Goal: Information Seeking & Learning: Learn about a topic

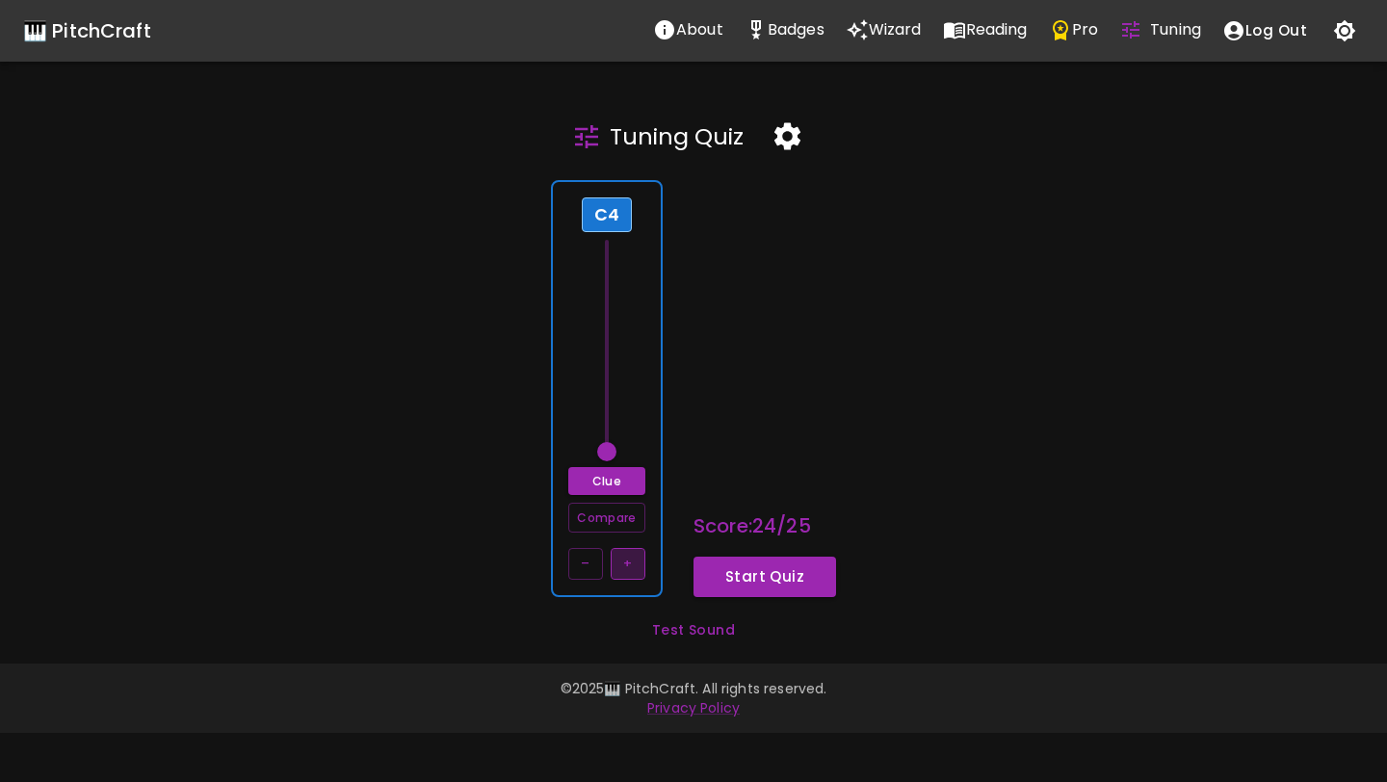
click at [623, 568] on button "+" at bounding box center [627, 564] width 35 height 32
click at [579, 564] on button "–" at bounding box center [585, 564] width 35 height 32
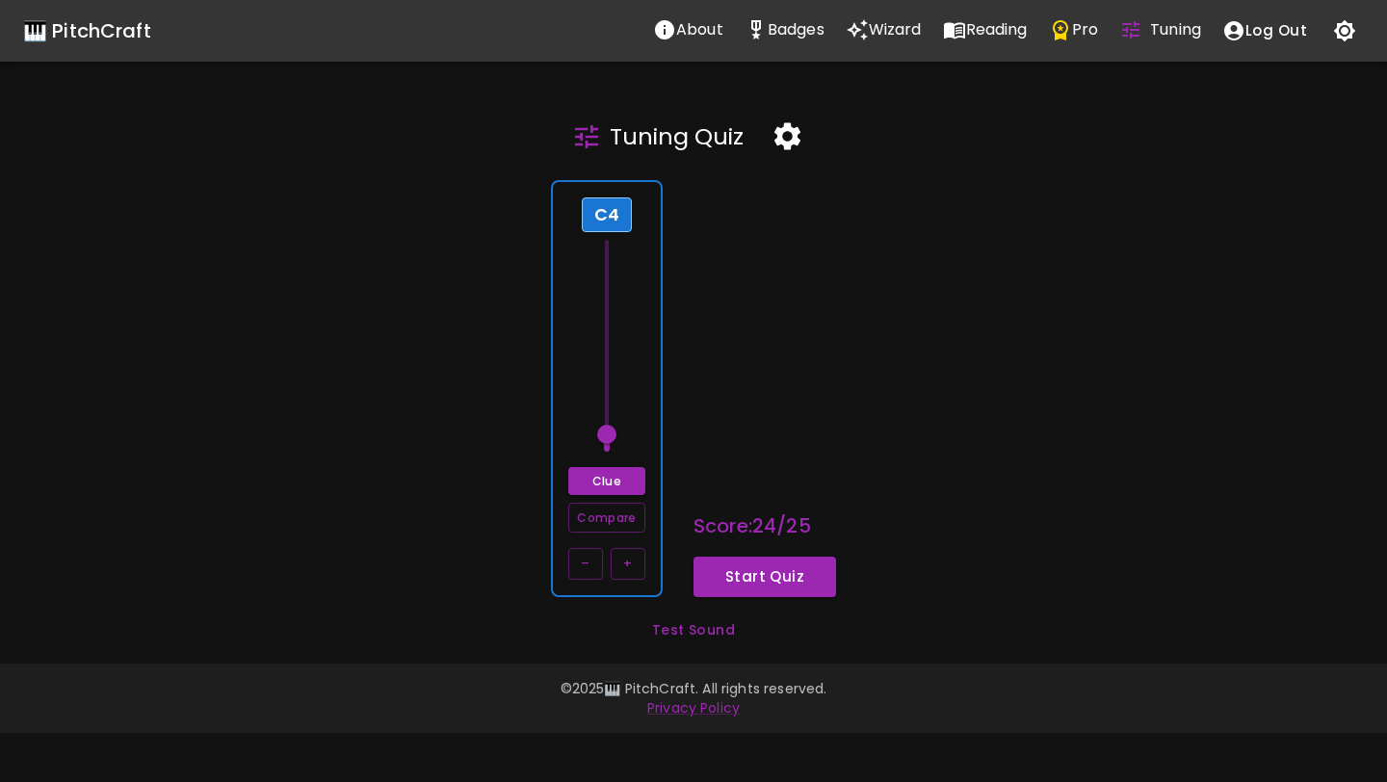
click at [773, 154] on button "button" at bounding box center [787, 136] width 57 height 57
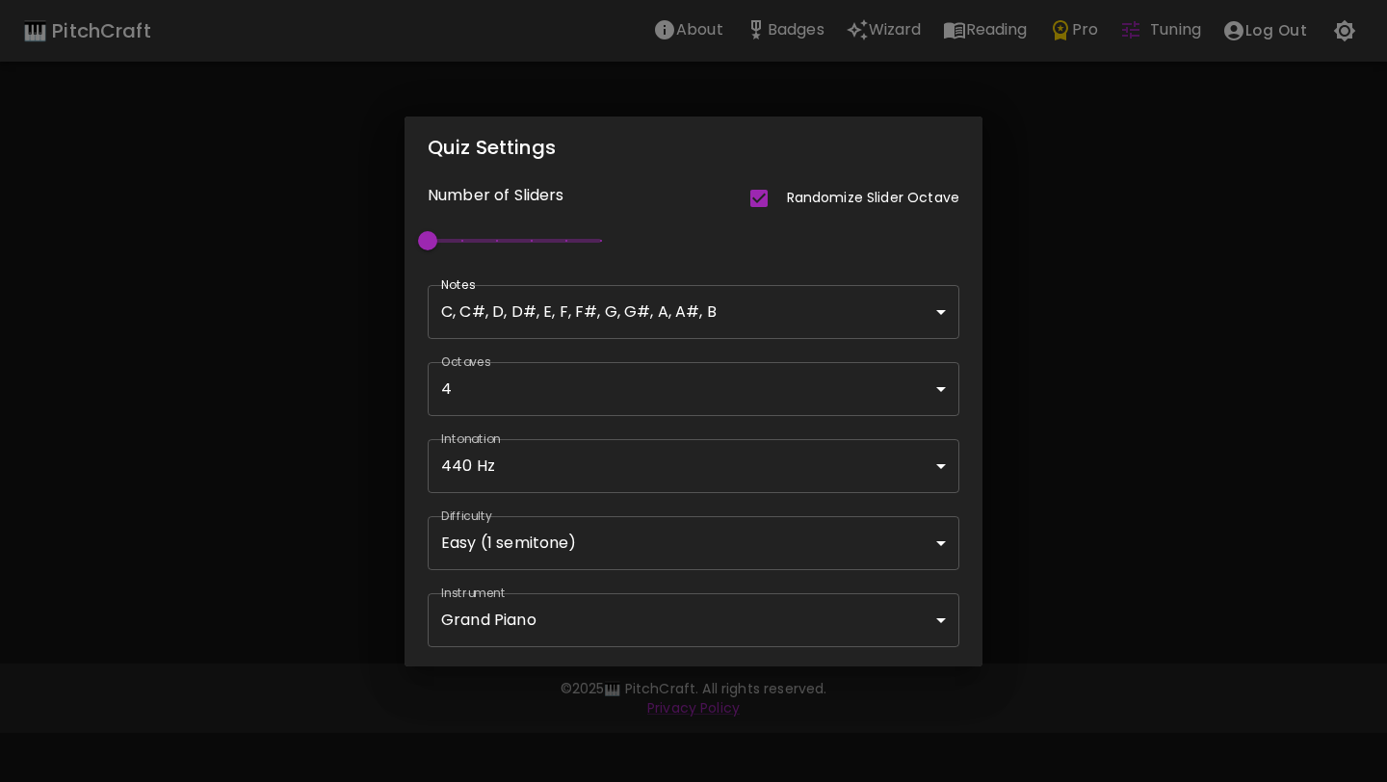
click at [641, 558] on body "🎹 PitchCraft About Badges Wizard Reading Pro Tuning Log Out Tuning Quiz C4 Clue…" at bounding box center [693, 391] width 1387 height 782
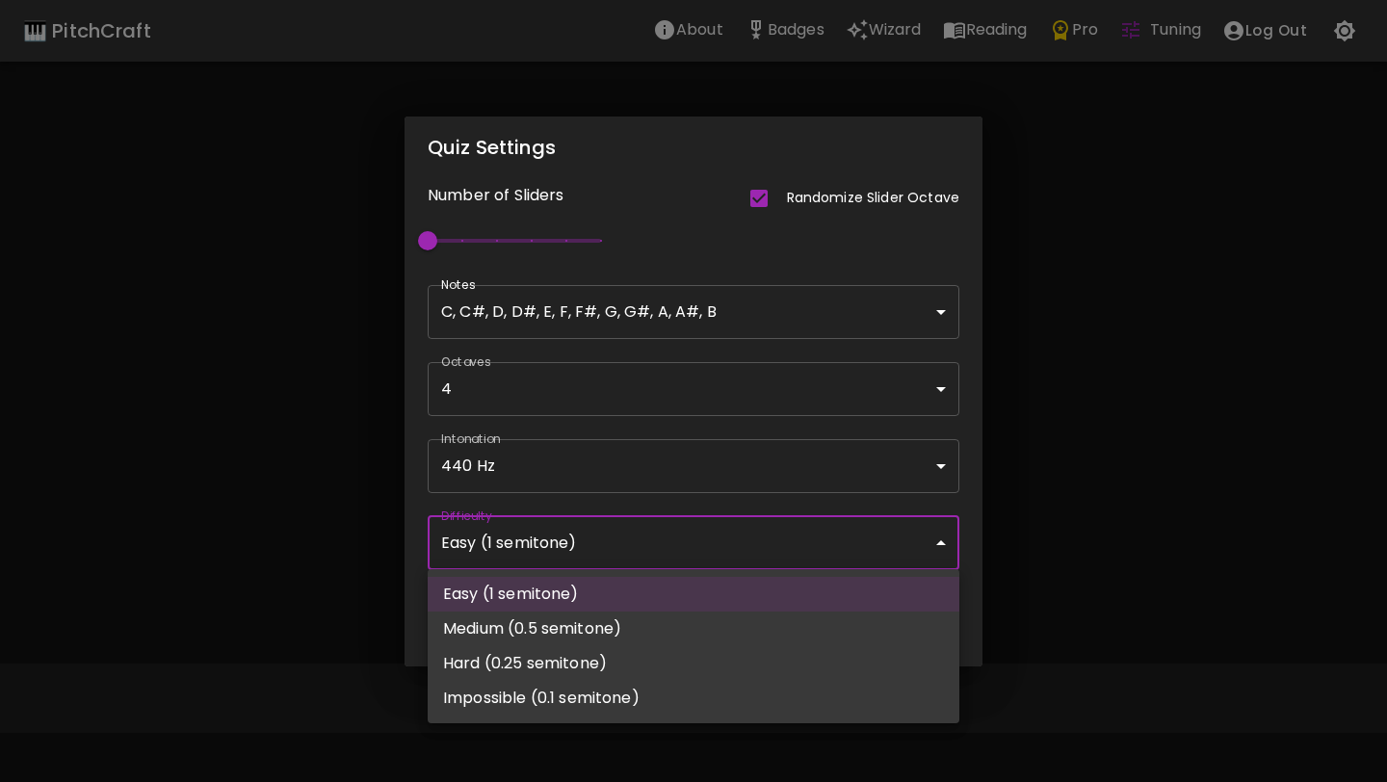
click at [608, 690] on li "Impossible (0.1 semitone)" at bounding box center [694, 698] width 532 height 35
type input "66"
type input "Impossible (0.1 semitone)"
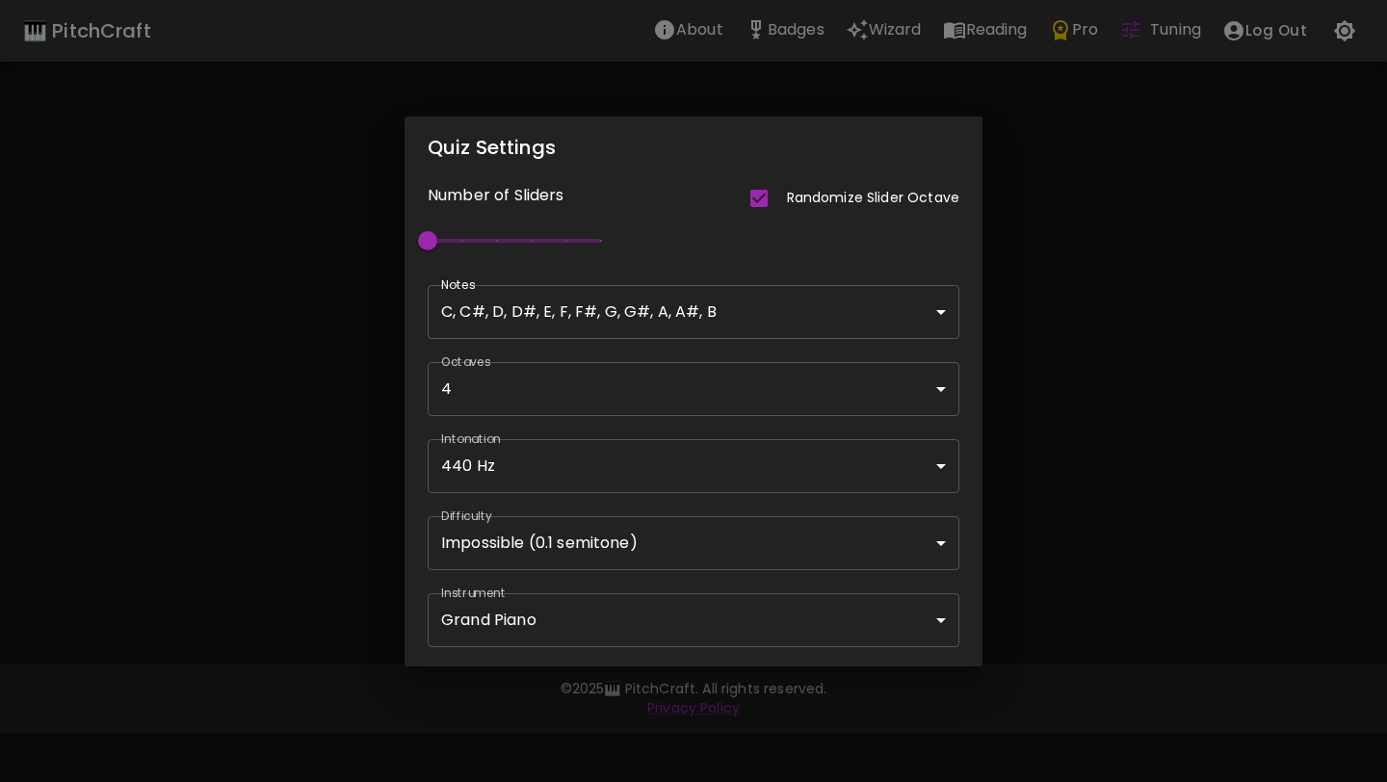
click at [993, 560] on div "Quiz Settings Number of Sliders Randomize Slider Octave 1 Notes C, C#, D, D#, E…" at bounding box center [693, 391] width 1387 height 782
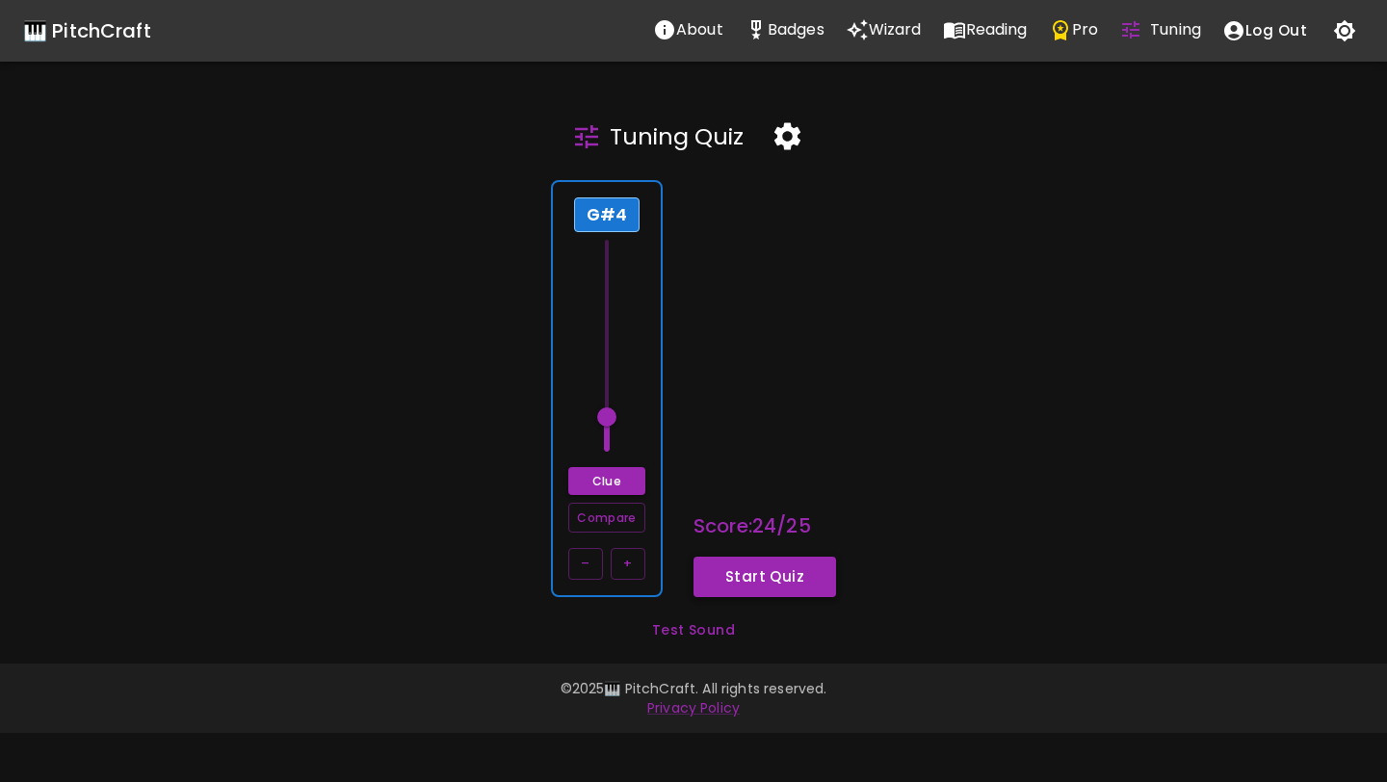
click at [791, 582] on button "Start Quiz" at bounding box center [764, 577] width 143 height 40
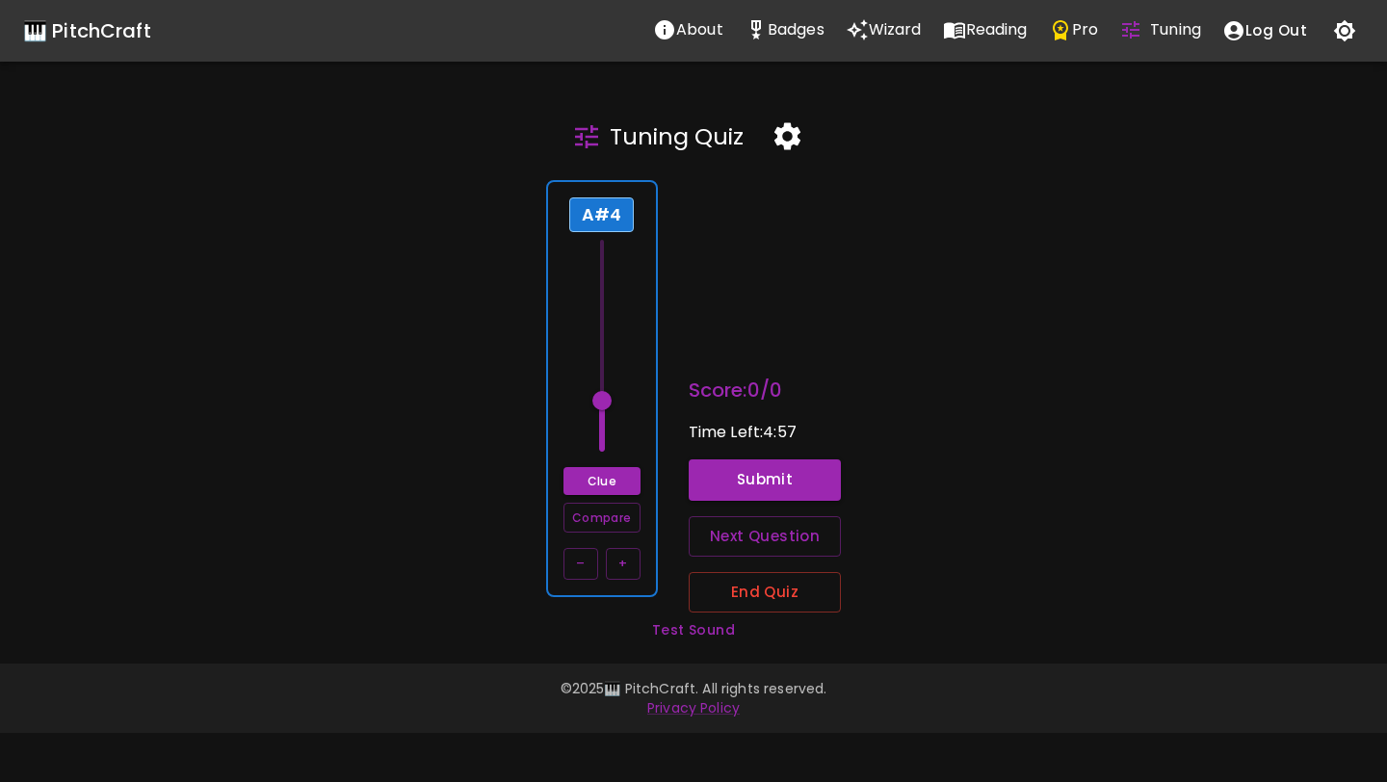
click at [599, 397] on span at bounding box center [601, 400] width 19 height 19
drag, startPoint x: 599, startPoint y: 397, endPoint x: 609, endPoint y: 281, distance: 115.9
click at [609, 280] on span at bounding box center [601, 281] width 19 height 19
click at [609, 281] on span at bounding box center [601, 281] width 19 height 19
click at [619, 540] on div "Clue Compare – +" at bounding box center [601, 523] width 77 height 113
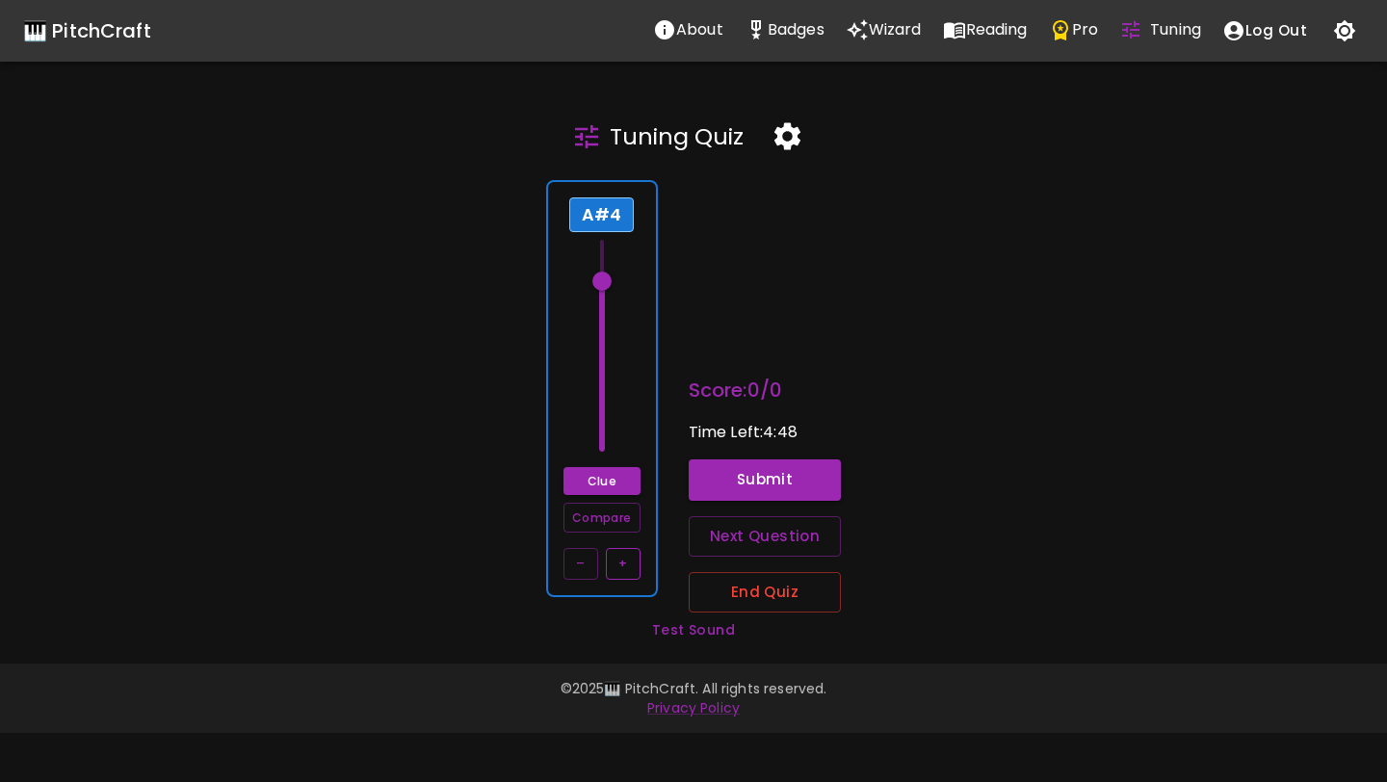
click at [620, 562] on button "+" at bounding box center [623, 564] width 35 height 32
click at [620, 561] on button "+" at bounding box center [623, 564] width 35 height 32
click at [579, 563] on button "–" at bounding box center [580, 564] width 35 height 32
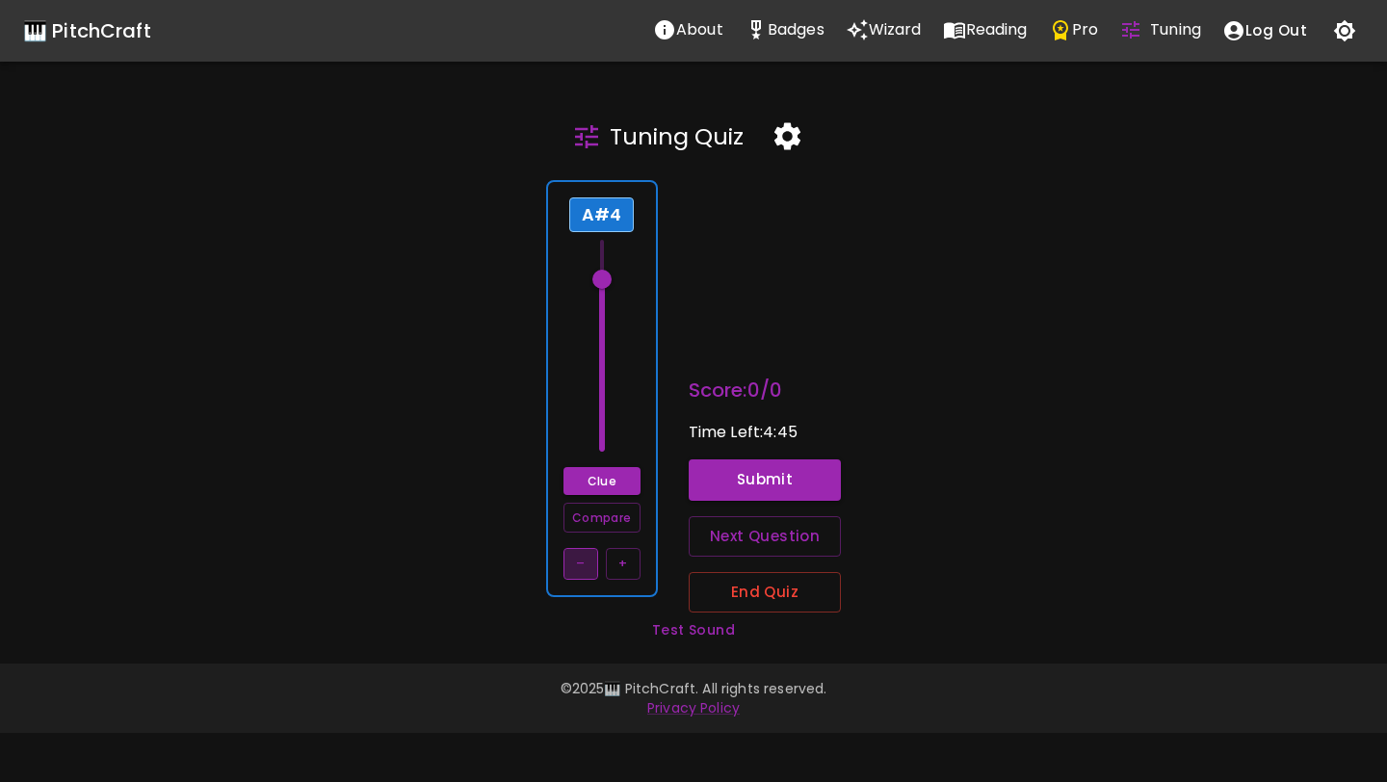
click at [579, 563] on button "–" at bounding box center [580, 564] width 35 height 32
click at [597, 520] on button "Compare" at bounding box center [601, 518] width 77 height 30
click at [626, 569] on button "+" at bounding box center [623, 564] width 35 height 32
click at [627, 569] on button "+" at bounding box center [623, 564] width 35 height 32
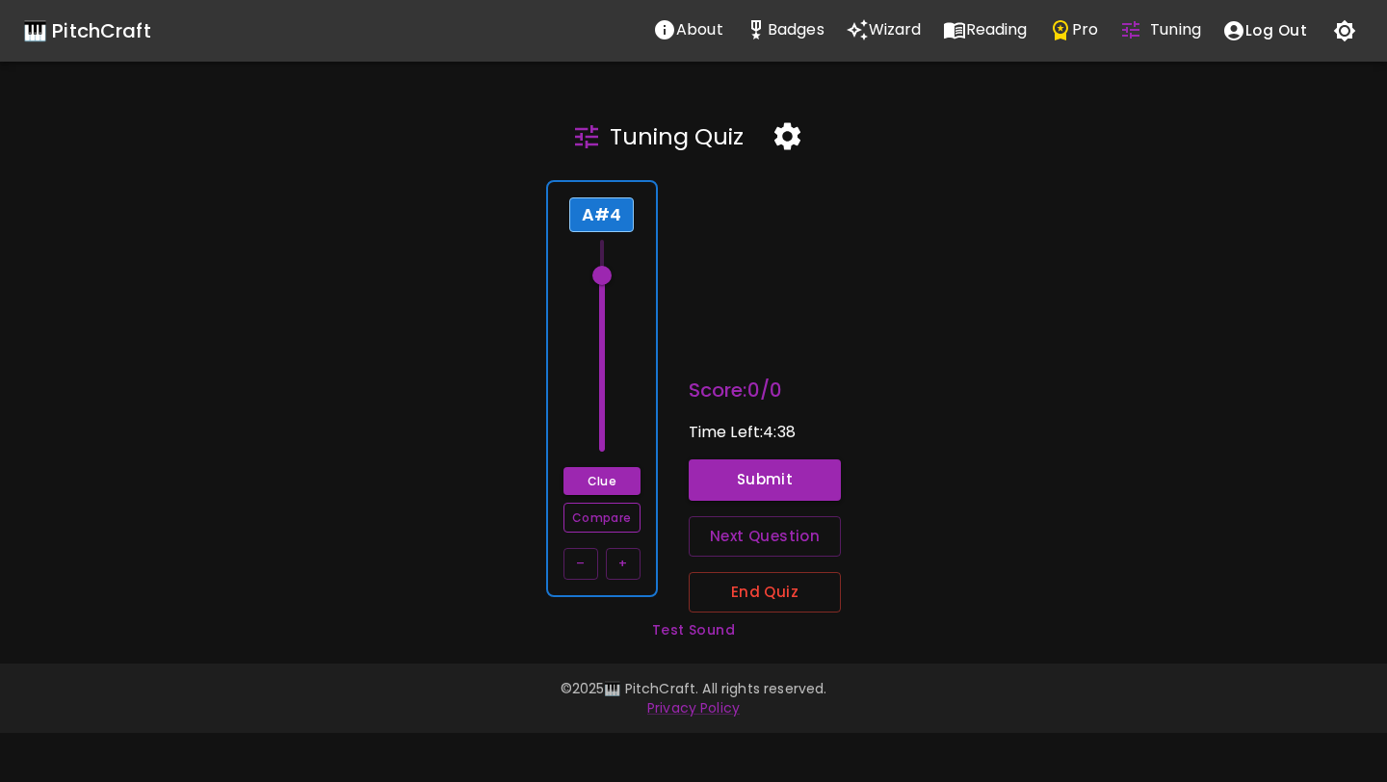
click at [612, 524] on button "Compare" at bounding box center [601, 518] width 77 height 30
click at [736, 496] on button "Submit" at bounding box center [764, 479] width 153 height 40
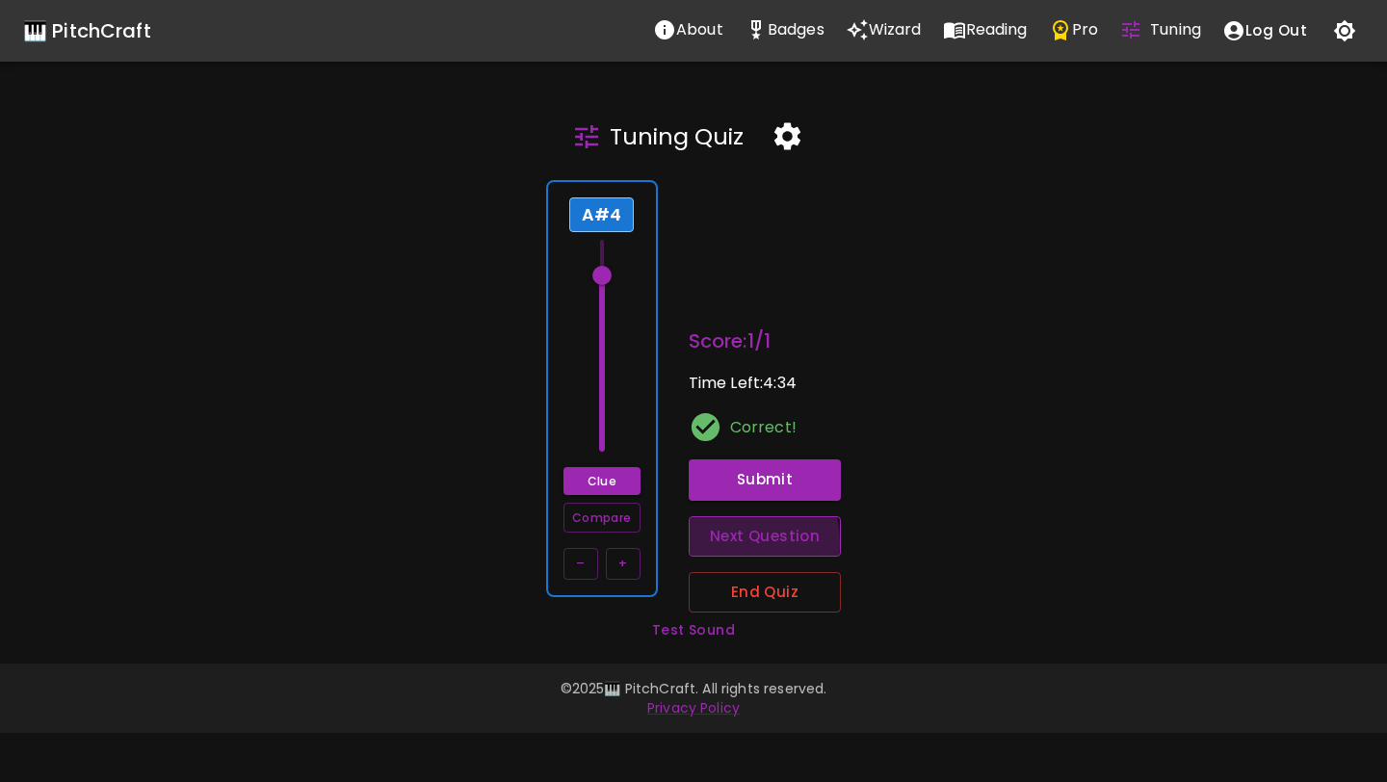
click at [733, 543] on button "Next Question" at bounding box center [764, 536] width 153 height 40
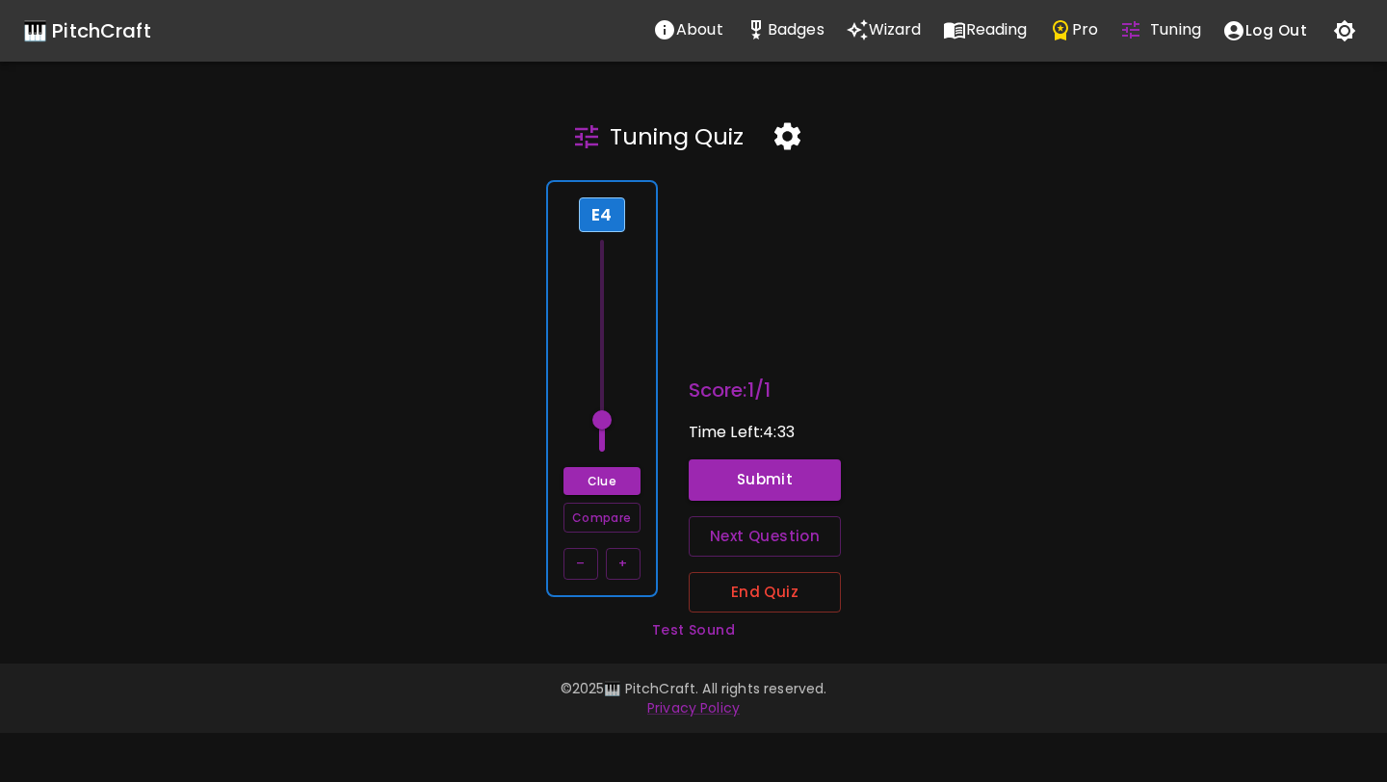
click at [609, 414] on span at bounding box center [601, 419] width 19 height 19
drag, startPoint x: 609, startPoint y: 414, endPoint x: 610, endPoint y: 289, distance: 125.2
click at [610, 289] on span at bounding box center [601, 287] width 19 height 19
click at [610, 289] on span at bounding box center [601, 289] width 19 height 19
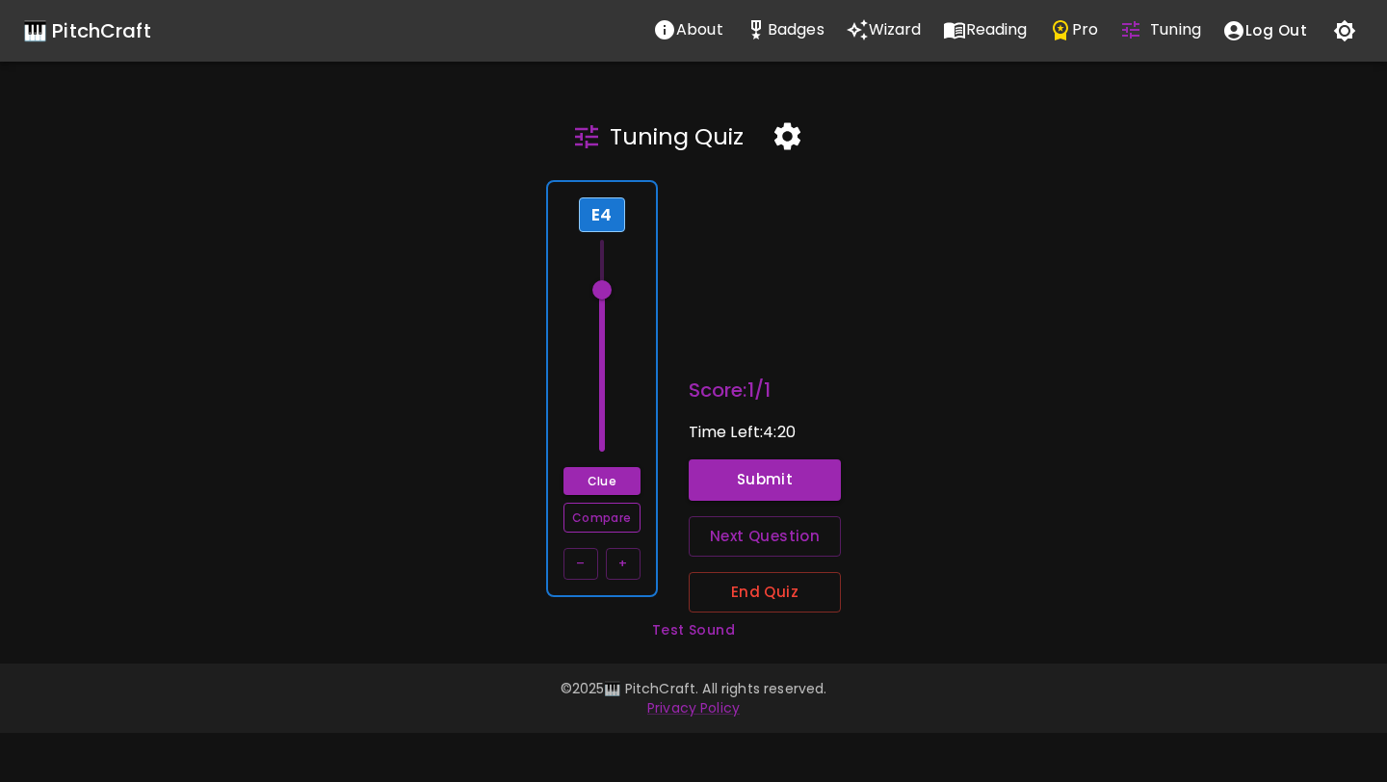
click at [618, 520] on button "Compare" at bounding box center [601, 518] width 77 height 30
click at [588, 564] on button "–" at bounding box center [580, 564] width 35 height 32
click at [609, 521] on button "Compare" at bounding box center [601, 518] width 77 height 30
click at [757, 470] on button "Submit" at bounding box center [764, 479] width 153 height 40
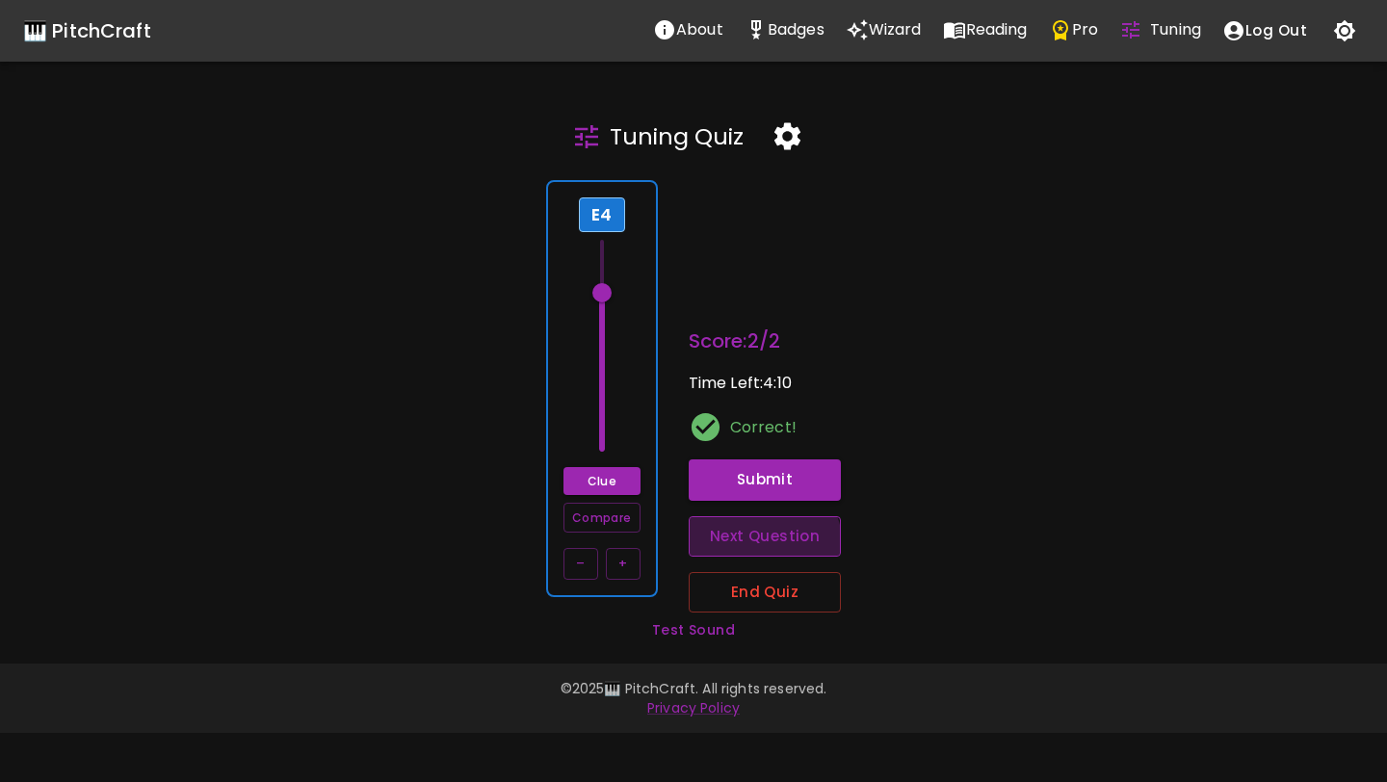
click at [757, 548] on button "Next Question" at bounding box center [764, 536] width 153 height 40
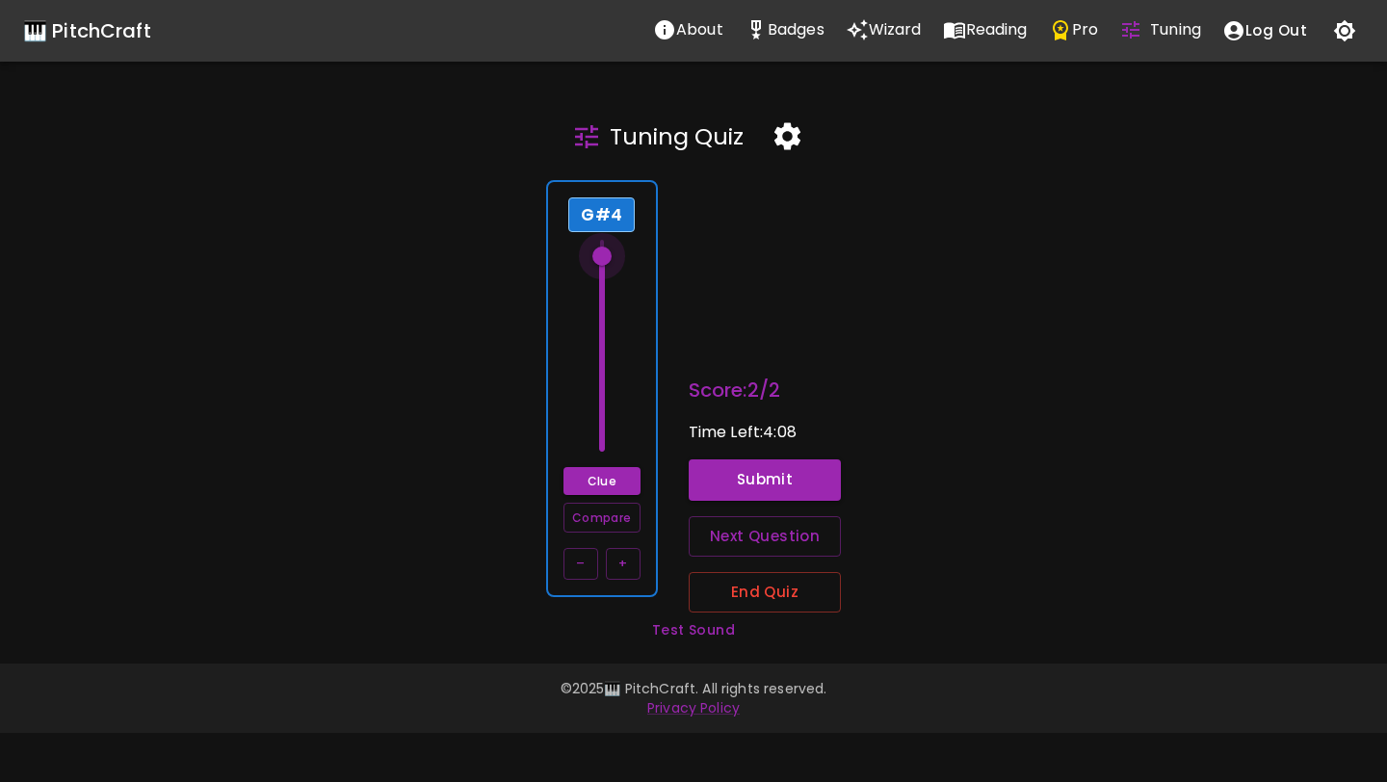
click at [608, 255] on span at bounding box center [601, 256] width 19 height 19
drag, startPoint x: 608, startPoint y: 255, endPoint x: 609, endPoint y: 321, distance: 65.5
click at [609, 322] on span at bounding box center [601, 324] width 19 height 19
drag, startPoint x: 609, startPoint y: 321, endPoint x: 607, endPoint y: 292, distance: 29.0
click at [607, 292] on span at bounding box center [601, 291] width 19 height 19
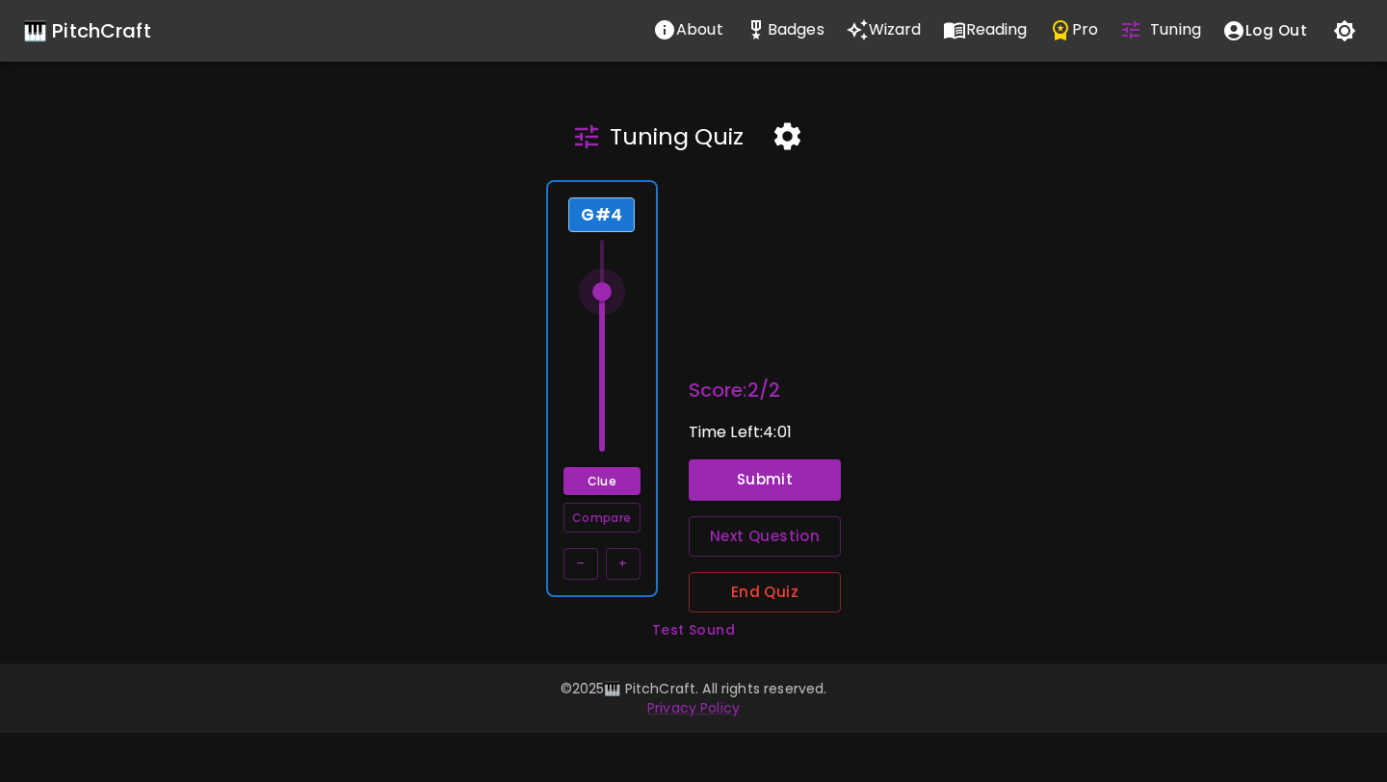
click at [607, 292] on span at bounding box center [601, 291] width 19 height 19
click at [607, 296] on span at bounding box center [601, 294] width 19 height 19
click at [608, 294] on span at bounding box center [601, 292] width 19 height 19
click at [613, 523] on button "Compare" at bounding box center [601, 518] width 77 height 30
click at [733, 485] on button "Submit" at bounding box center [764, 479] width 153 height 40
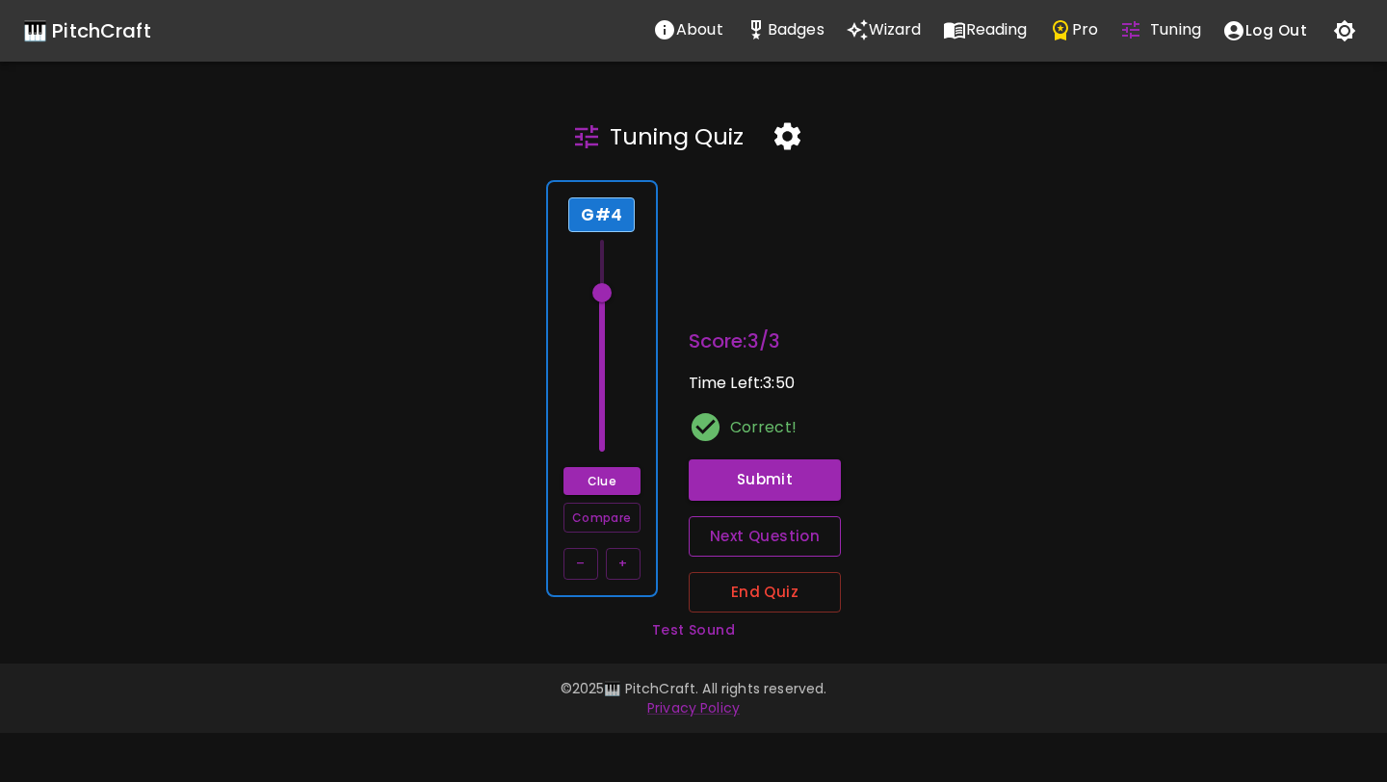
click at [757, 545] on button "Next Question" at bounding box center [764, 536] width 153 height 40
drag, startPoint x: 608, startPoint y: 450, endPoint x: 612, endPoint y: 423, distance: 27.4
click at [611, 423] on span at bounding box center [601, 421] width 19 height 19
click at [583, 569] on button "–" at bounding box center [580, 564] width 35 height 32
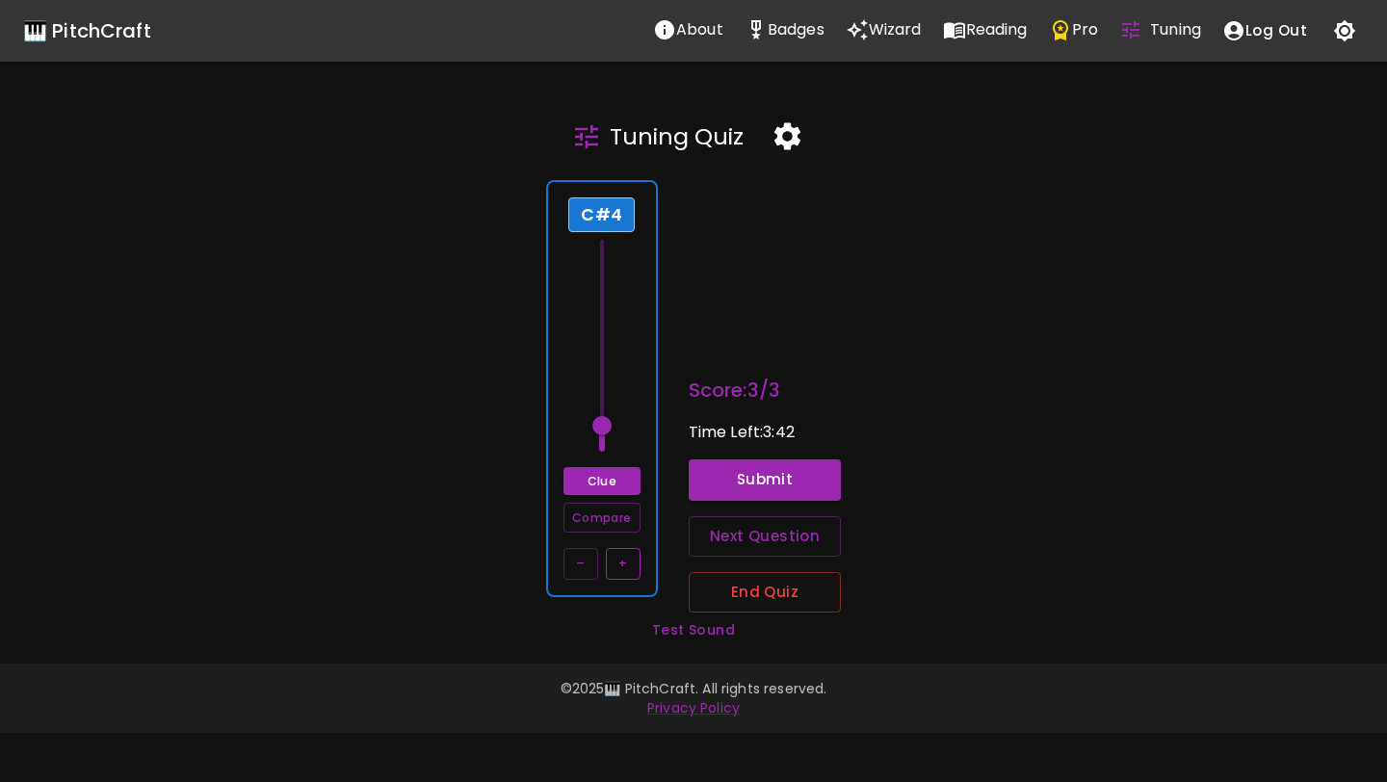
click at [625, 561] on button "+" at bounding box center [623, 564] width 35 height 32
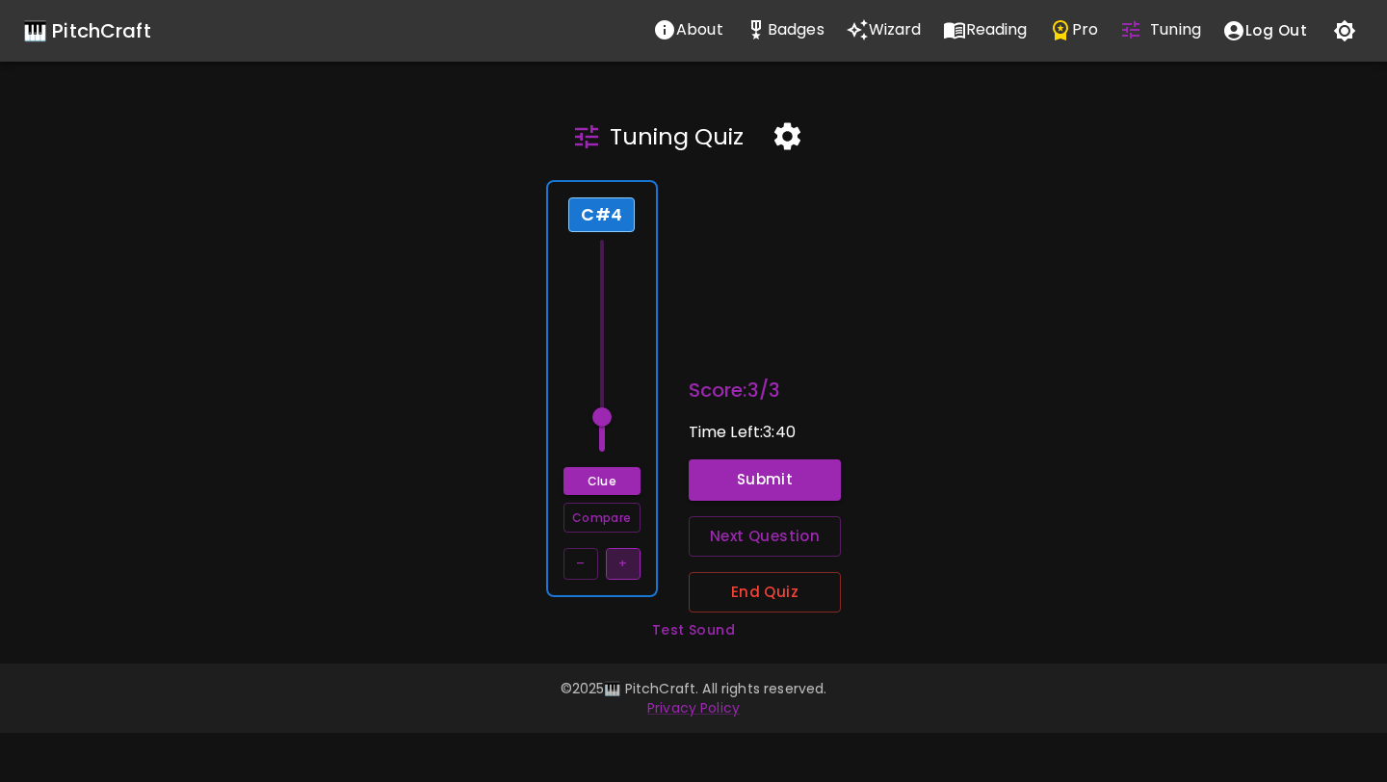
click at [625, 561] on button "+" at bounding box center [623, 564] width 35 height 32
click at [615, 514] on button "Compare" at bounding box center [601, 518] width 77 height 30
click at [621, 564] on button "+" at bounding box center [623, 564] width 35 height 32
click at [616, 519] on button "Compare" at bounding box center [601, 518] width 77 height 30
click at [621, 566] on button "+" at bounding box center [623, 564] width 35 height 32
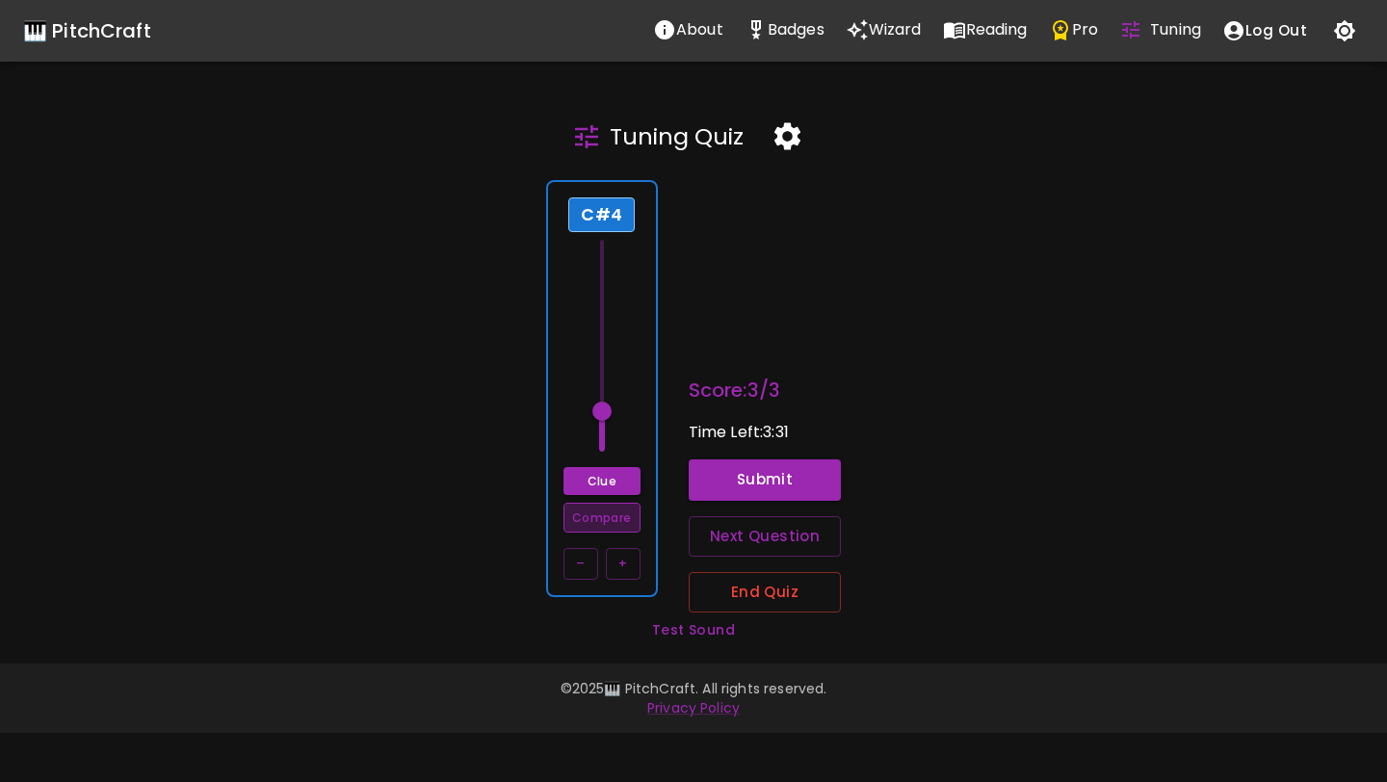
click at [621, 524] on button "Compare" at bounding box center [601, 518] width 77 height 30
click at [587, 560] on button "–" at bounding box center [580, 564] width 35 height 32
click at [613, 496] on div "Clue Compare – +" at bounding box center [601, 523] width 77 height 113
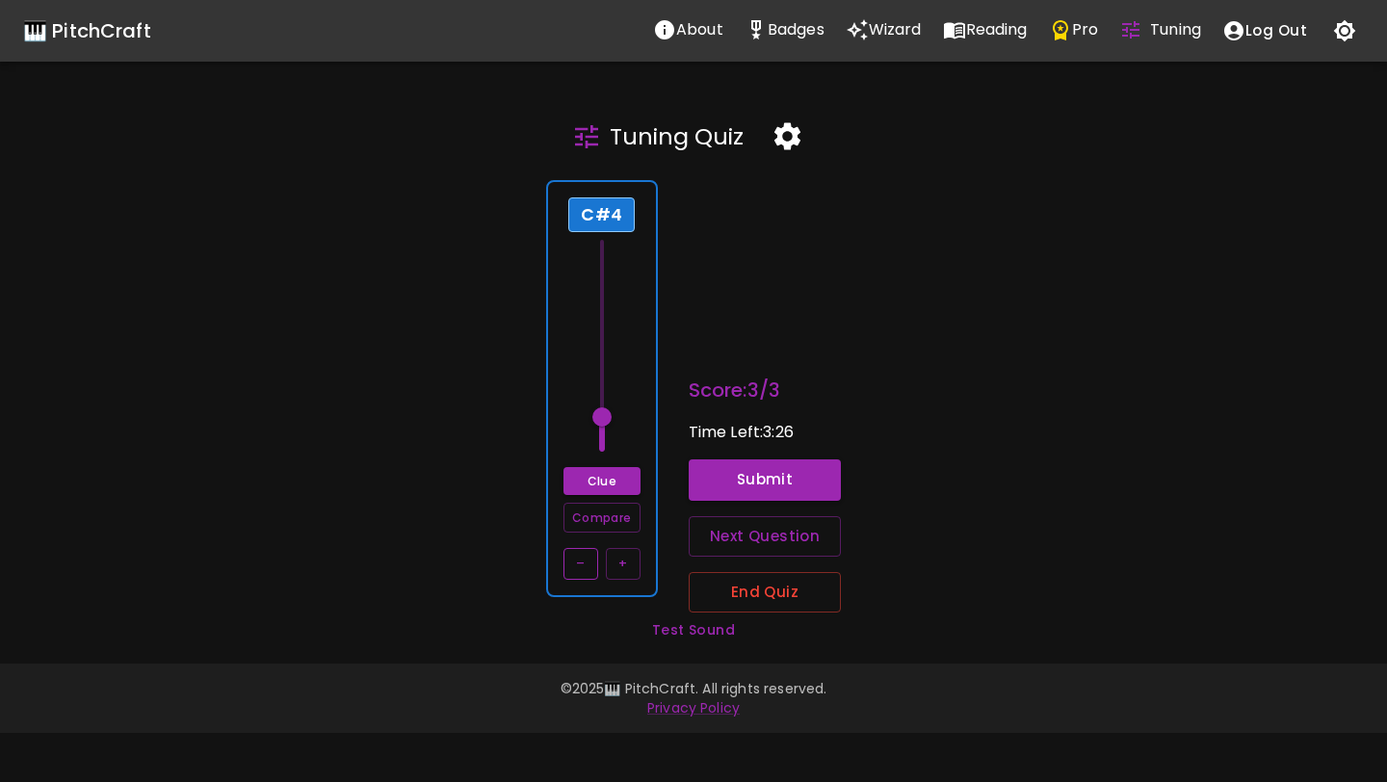
click at [593, 562] on button "–" at bounding box center [580, 564] width 35 height 32
click at [628, 515] on button "Compare" at bounding box center [601, 518] width 77 height 30
click at [588, 569] on button "–" at bounding box center [580, 564] width 35 height 32
click at [607, 521] on button "Compare" at bounding box center [601, 518] width 77 height 30
click at [619, 563] on button "+" at bounding box center [623, 564] width 35 height 32
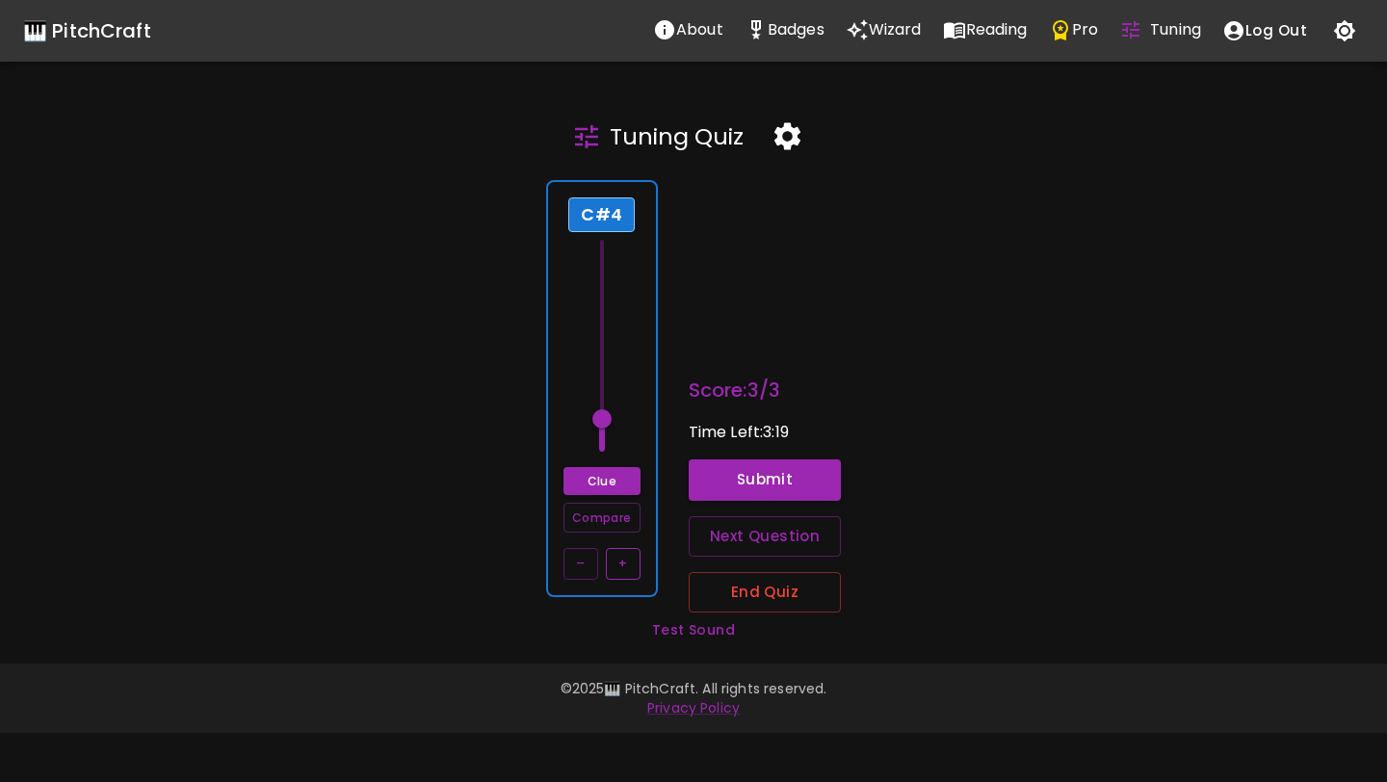
click at [619, 563] on button "+" at bounding box center [623, 564] width 35 height 32
click at [625, 520] on button "Compare" at bounding box center [601, 518] width 77 height 30
click at [729, 483] on button "Submit" at bounding box center [764, 479] width 153 height 40
click at [716, 581] on button "End Quiz" at bounding box center [764, 592] width 153 height 40
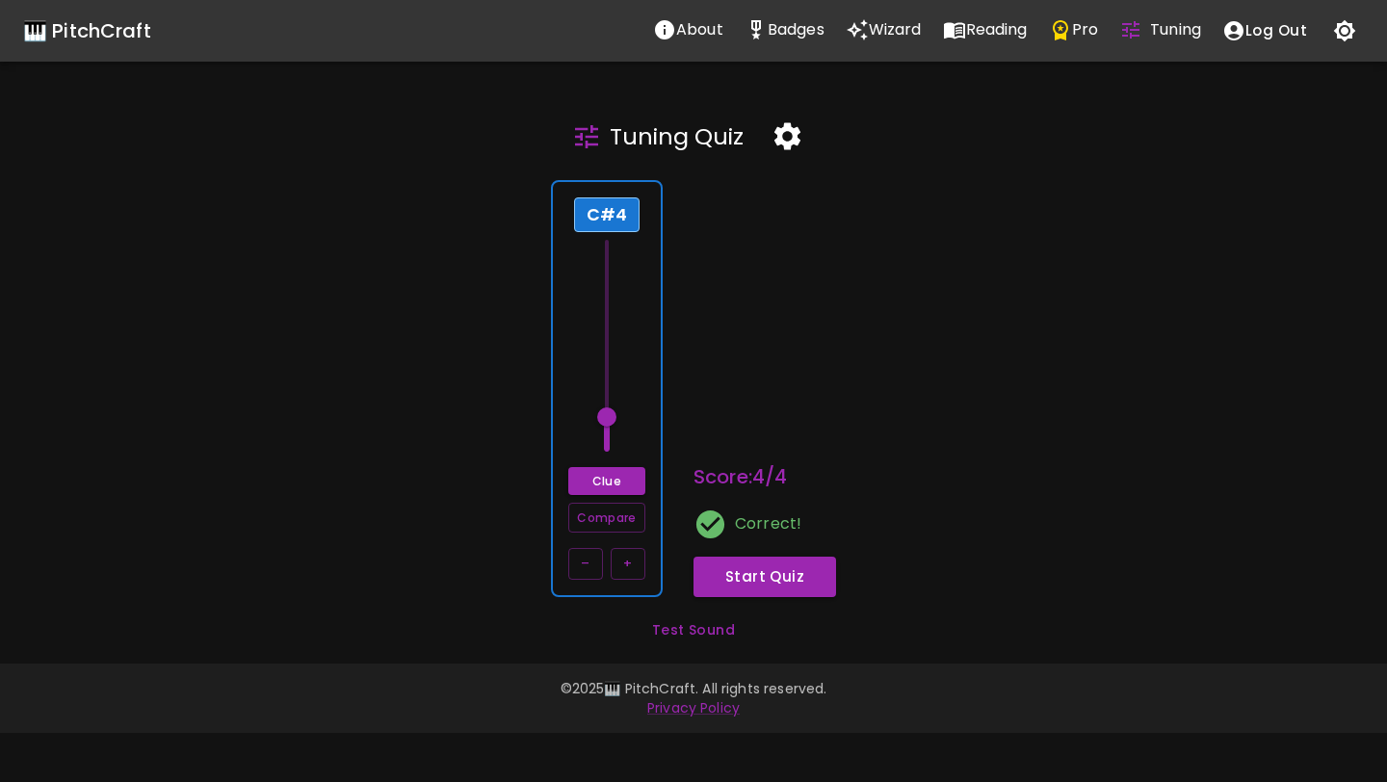
click at [1341, 30] on icon "button" at bounding box center [1345, 31] width 22 height 22
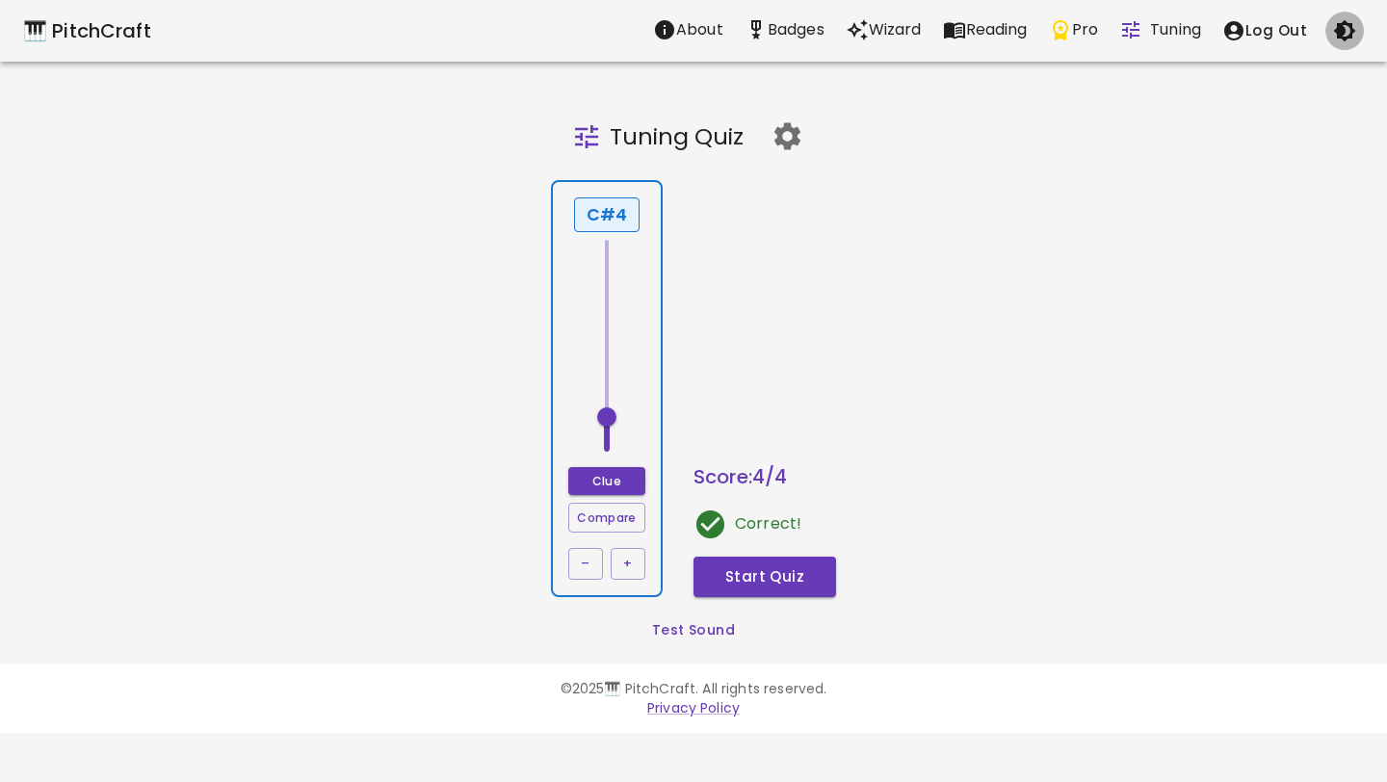
click at [1342, 29] on icon "button" at bounding box center [1345, 31] width 22 height 22
type input "61"
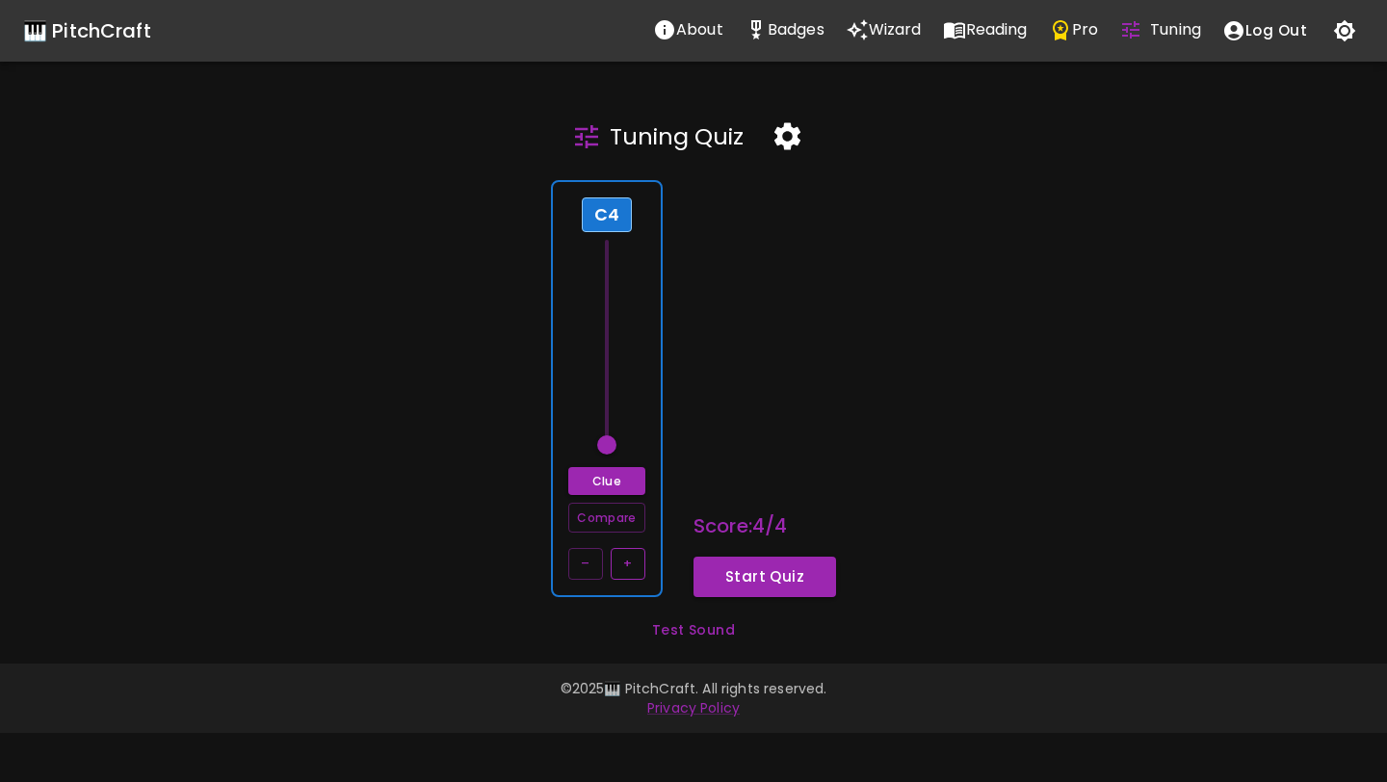
click at [635, 553] on button "+" at bounding box center [627, 564] width 35 height 32
click at [571, 557] on button "–" at bounding box center [585, 564] width 35 height 32
type input "58.4"
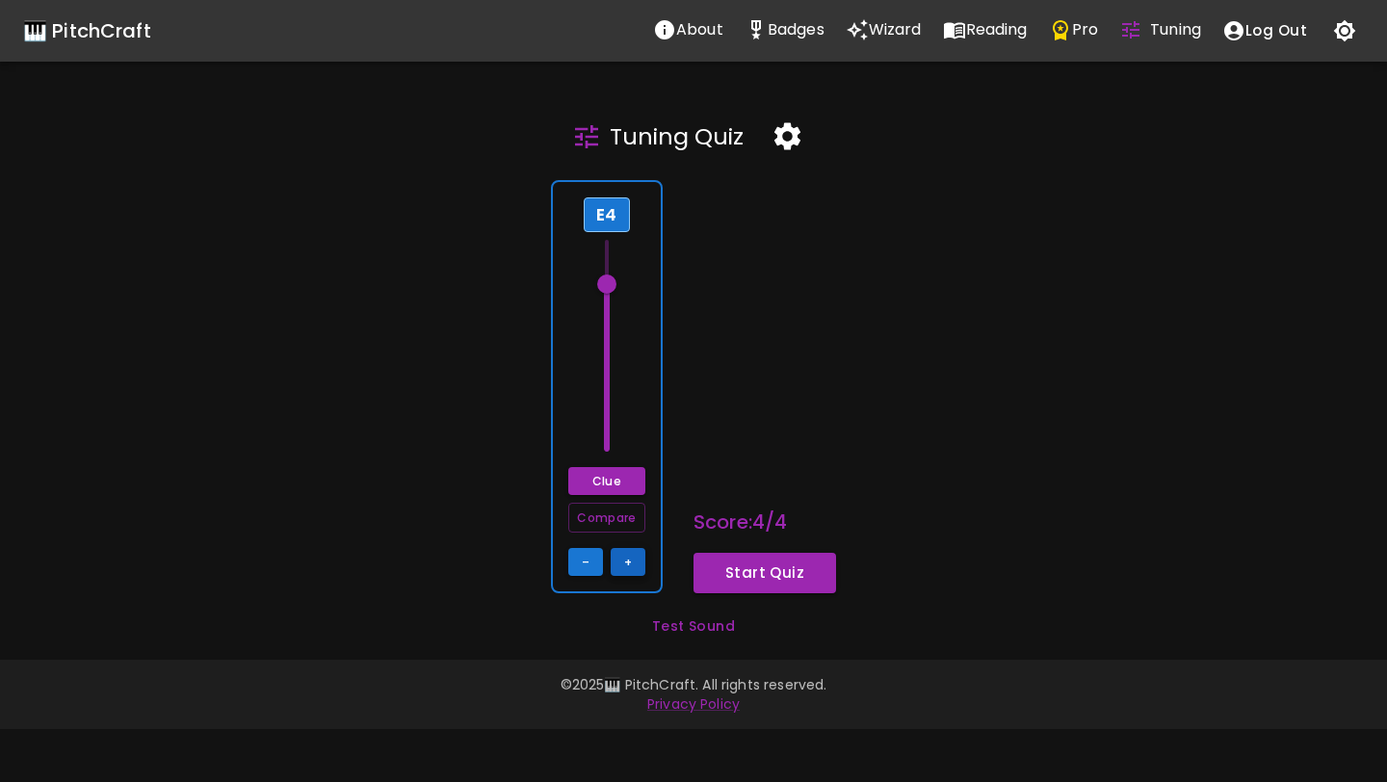
click at [637, 559] on button "+" at bounding box center [627, 562] width 35 height 28
click at [586, 561] on button "–" at bounding box center [585, 562] width 35 height 28
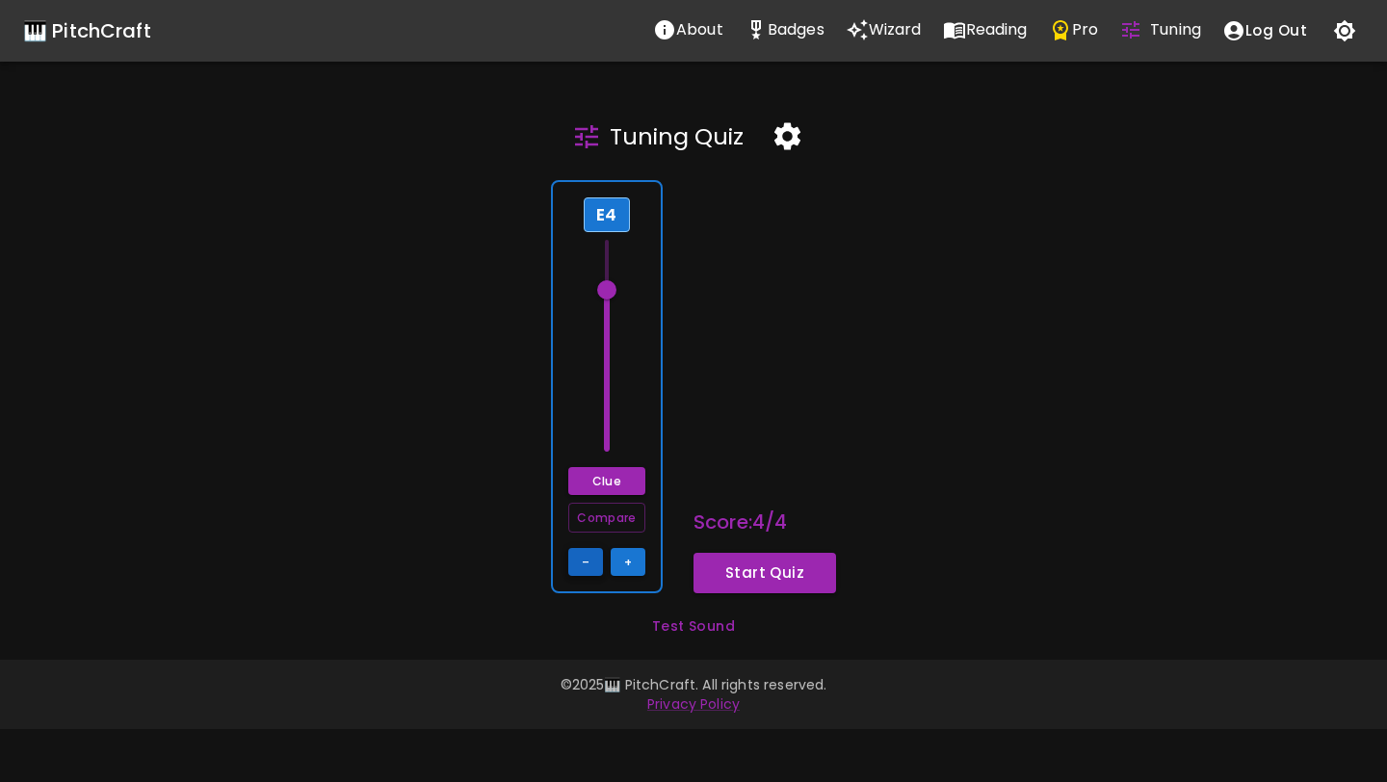
click at [586, 561] on button "–" at bounding box center [585, 562] width 35 height 28
type input "62.9"
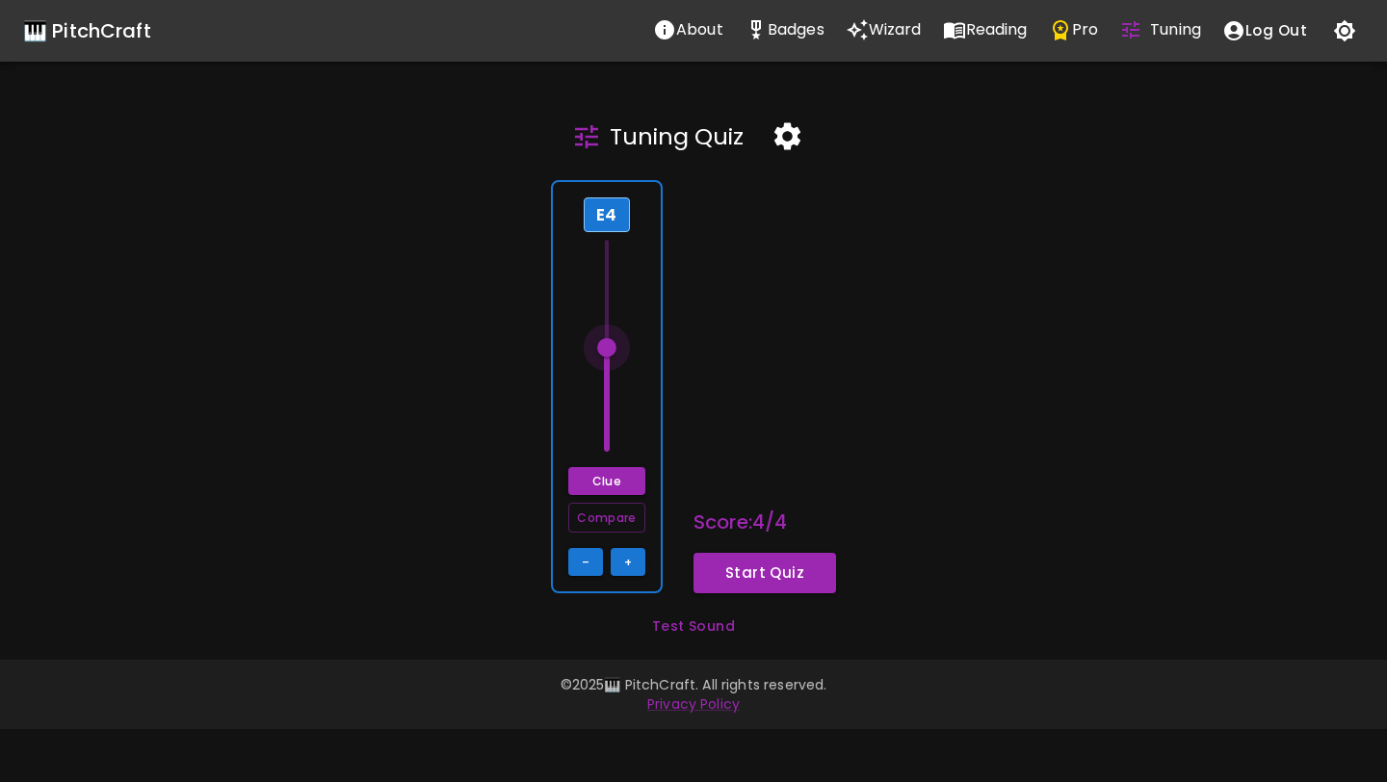
drag, startPoint x: 605, startPoint y: 303, endPoint x: 608, endPoint y: 347, distance: 43.4
click at [609, 348] on span at bounding box center [606, 347] width 19 height 19
click at [792, 137] on icon "button" at bounding box center [787, 136] width 26 height 27
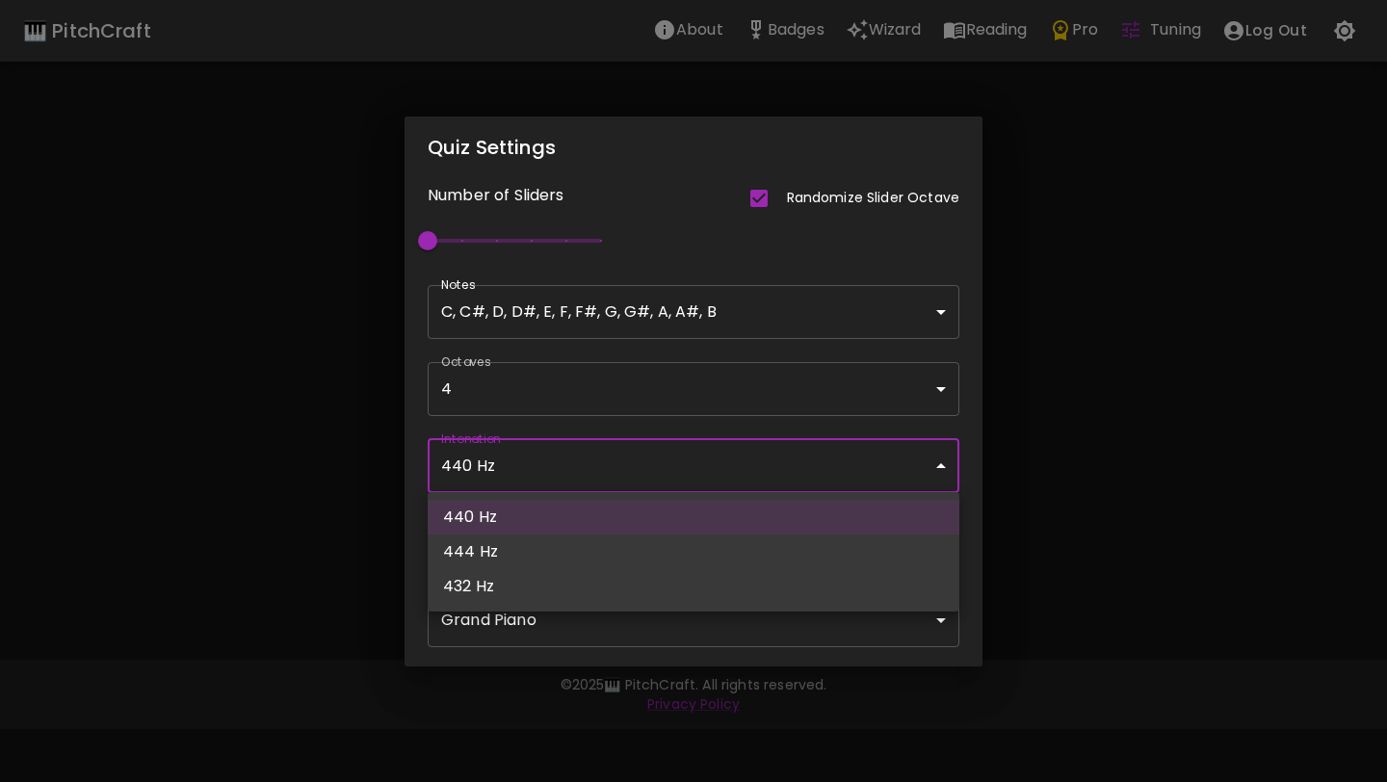
click at [920, 488] on body "🎹 PitchCraft About Badges Wizard Reading Pro Tuning Log Out Tuning Quiz E4 Clue…" at bounding box center [693, 391] width 1387 height 782
click at [920, 488] on div at bounding box center [693, 391] width 1387 height 782
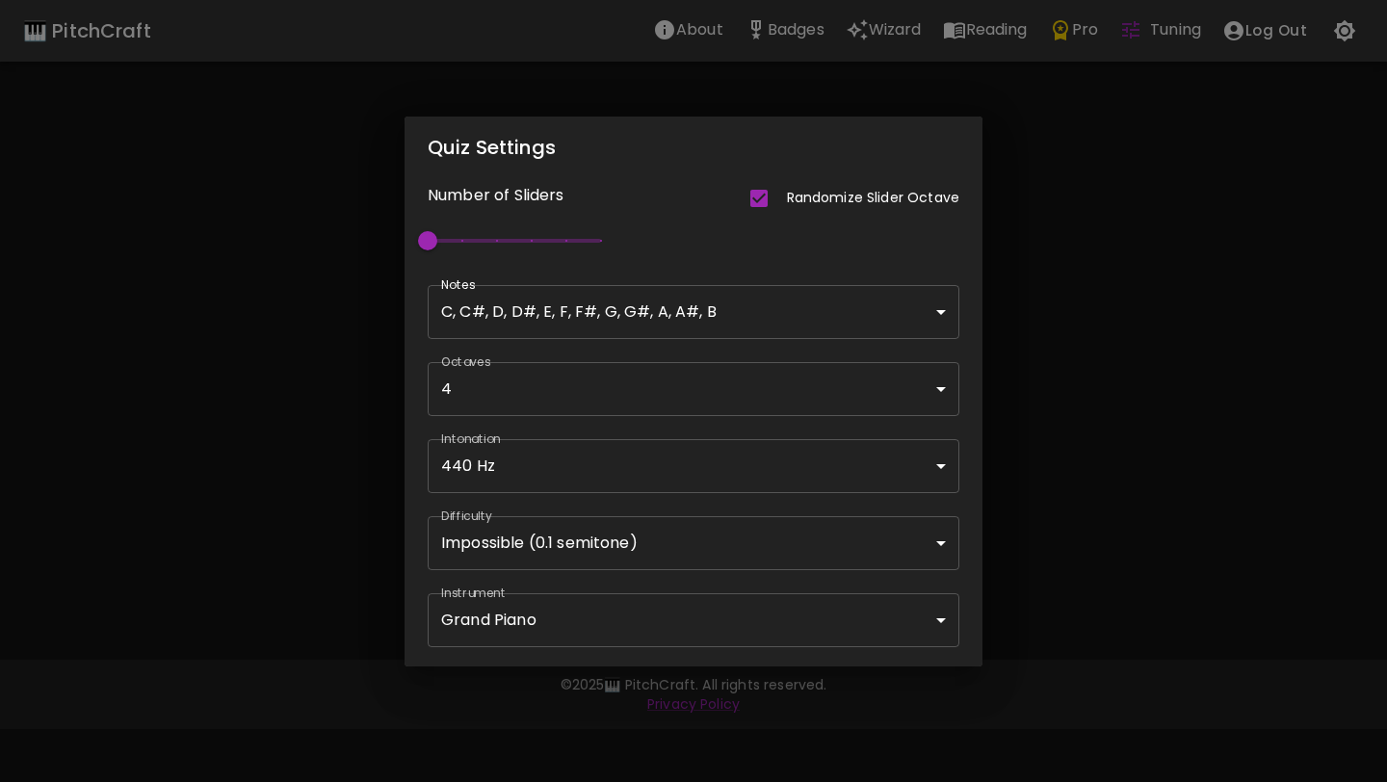
click at [1024, 477] on div "Quiz Settings Number of Sliders Randomize Slider Octave 1 Notes C, C#, D, D#, E…" at bounding box center [693, 391] width 1387 height 782
